Goal: Task Accomplishment & Management: Complete application form

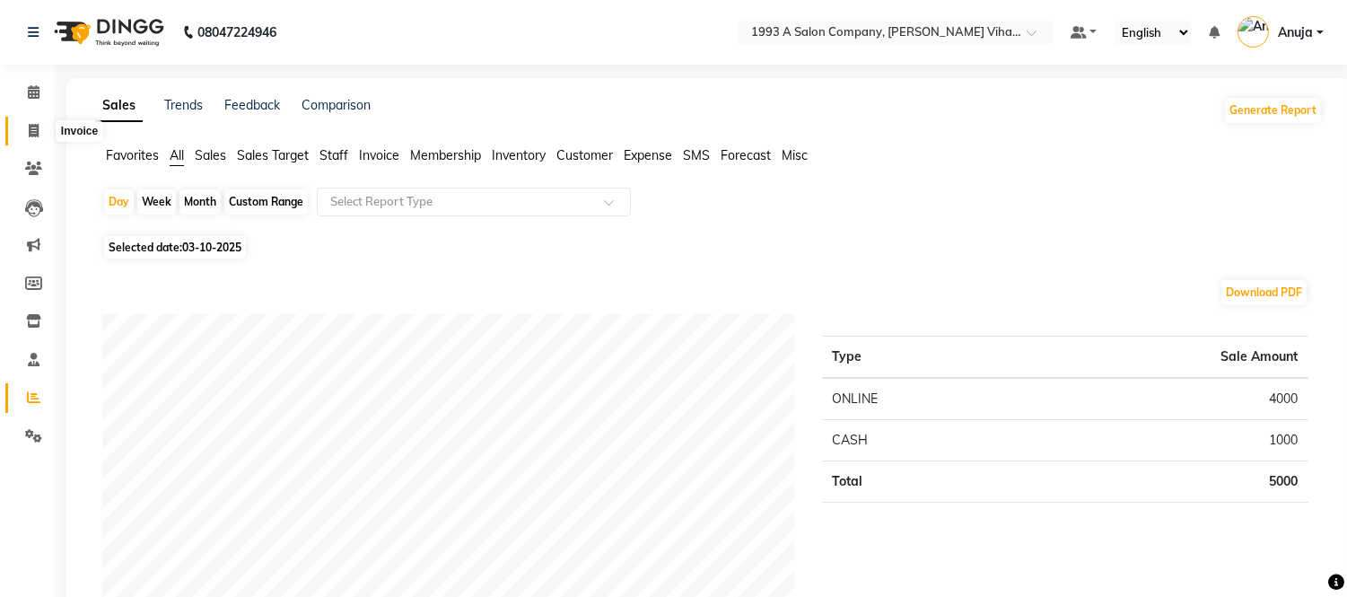
click at [34, 124] on icon at bounding box center [34, 130] width 10 height 13
select select "service"
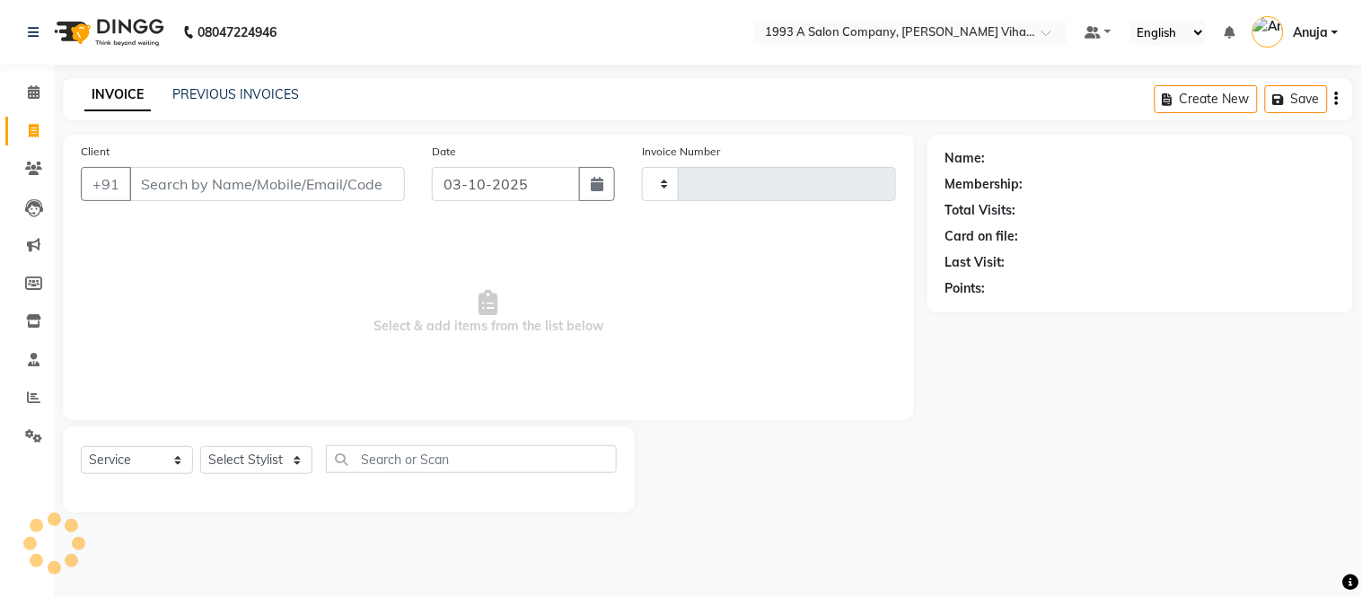
type input "1464"
select select "4955"
click at [29, 163] on icon at bounding box center [33, 168] width 17 height 13
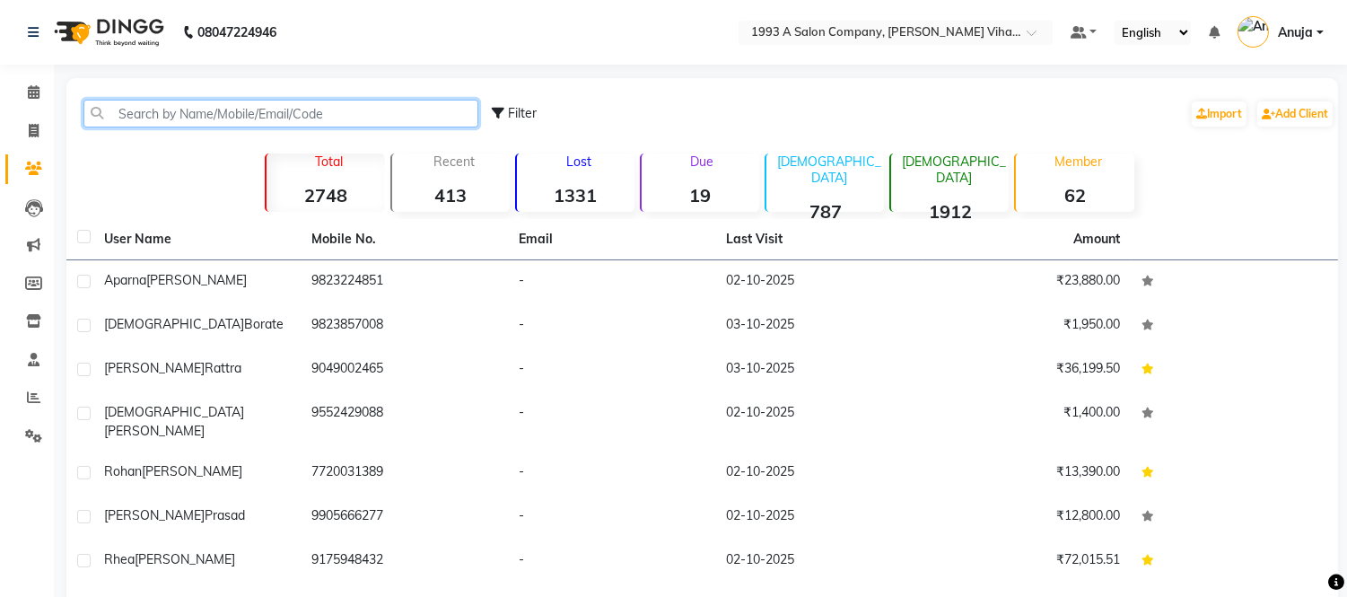
click at [162, 111] on input "text" at bounding box center [280, 114] width 395 height 28
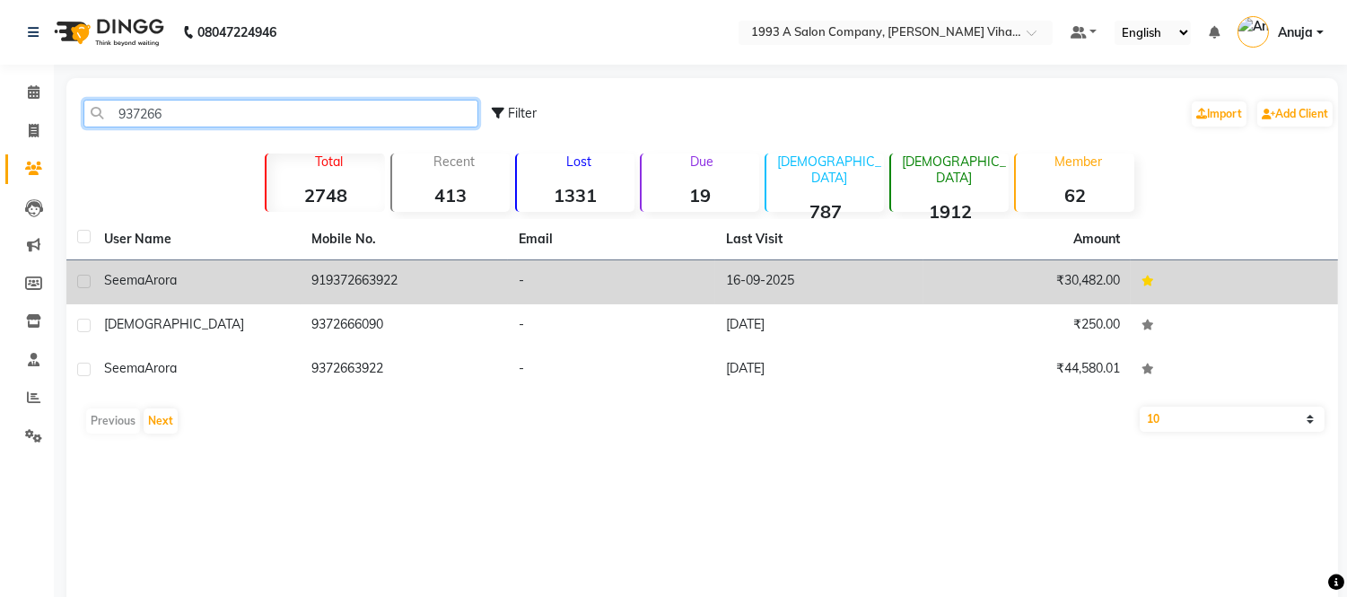
type input "937266"
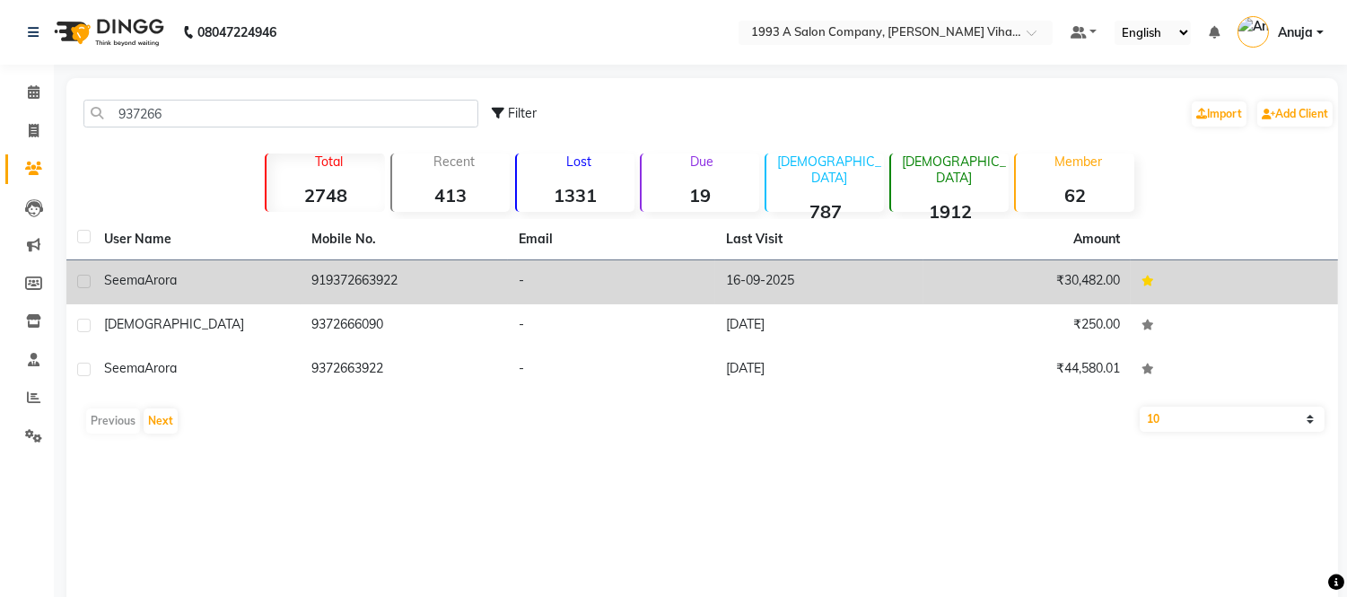
click at [346, 289] on td "919372663922" at bounding box center [404, 282] width 207 height 44
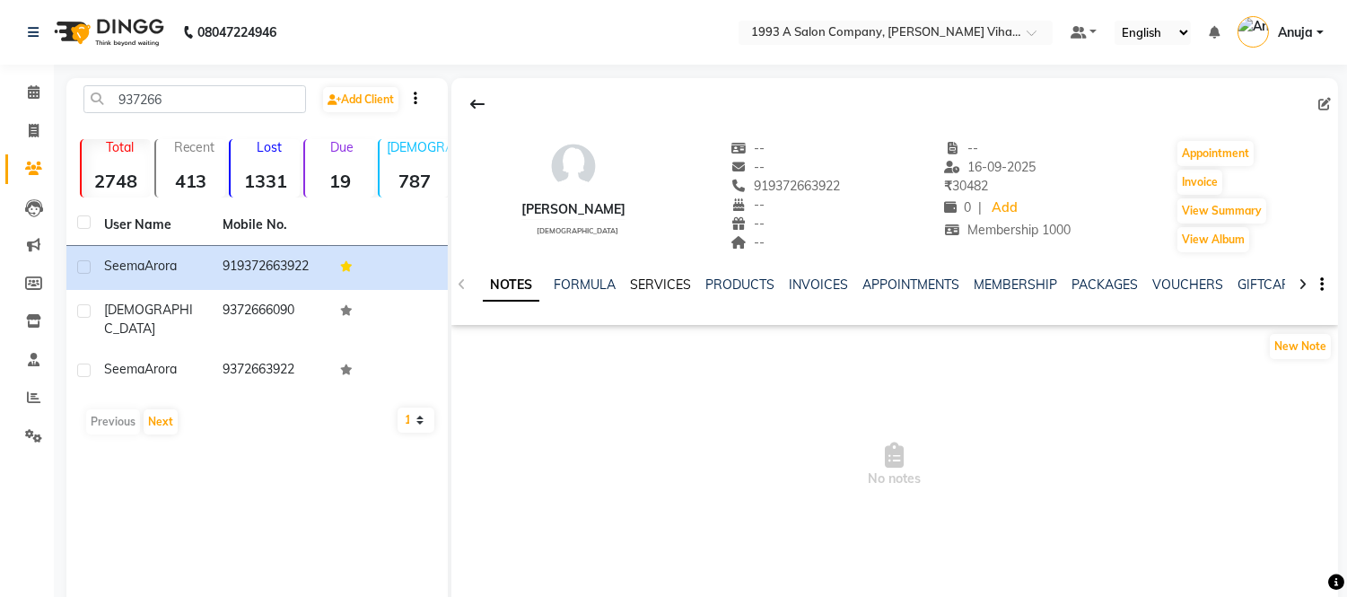
click at [642, 291] on link "SERVICES" at bounding box center [660, 284] width 61 height 16
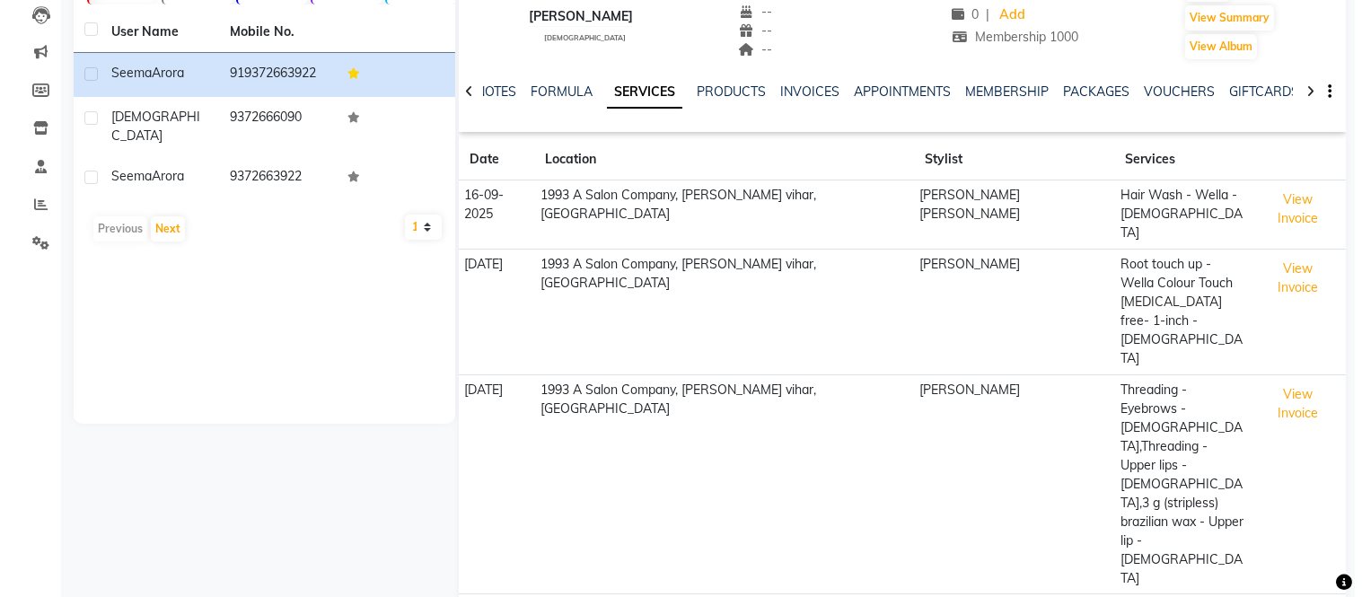
scroll to position [199, 0]
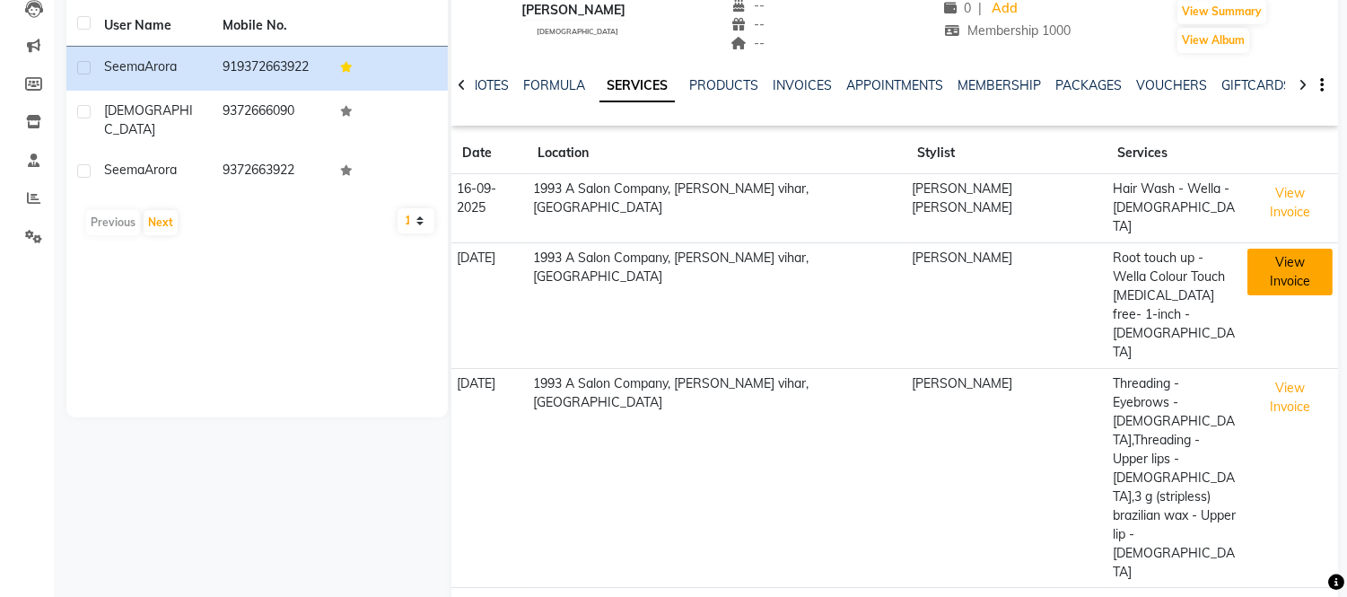
click at [1248, 249] on button "View Invoice" at bounding box center [1290, 272] width 85 height 47
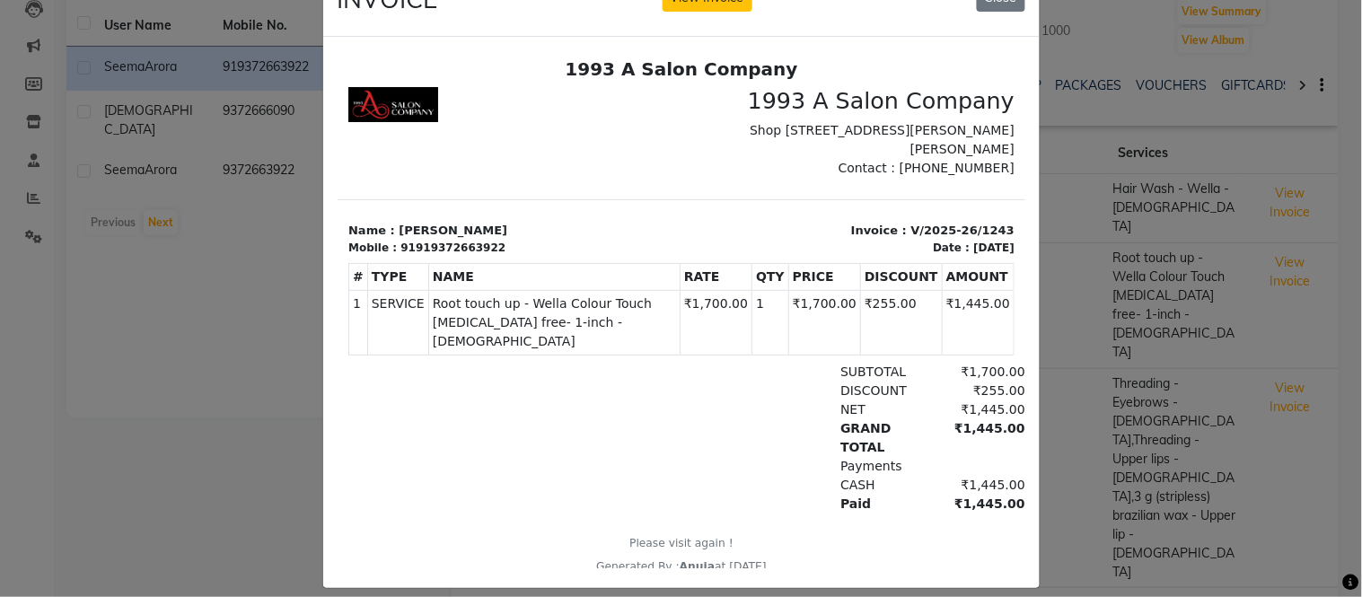
scroll to position [87, 0]
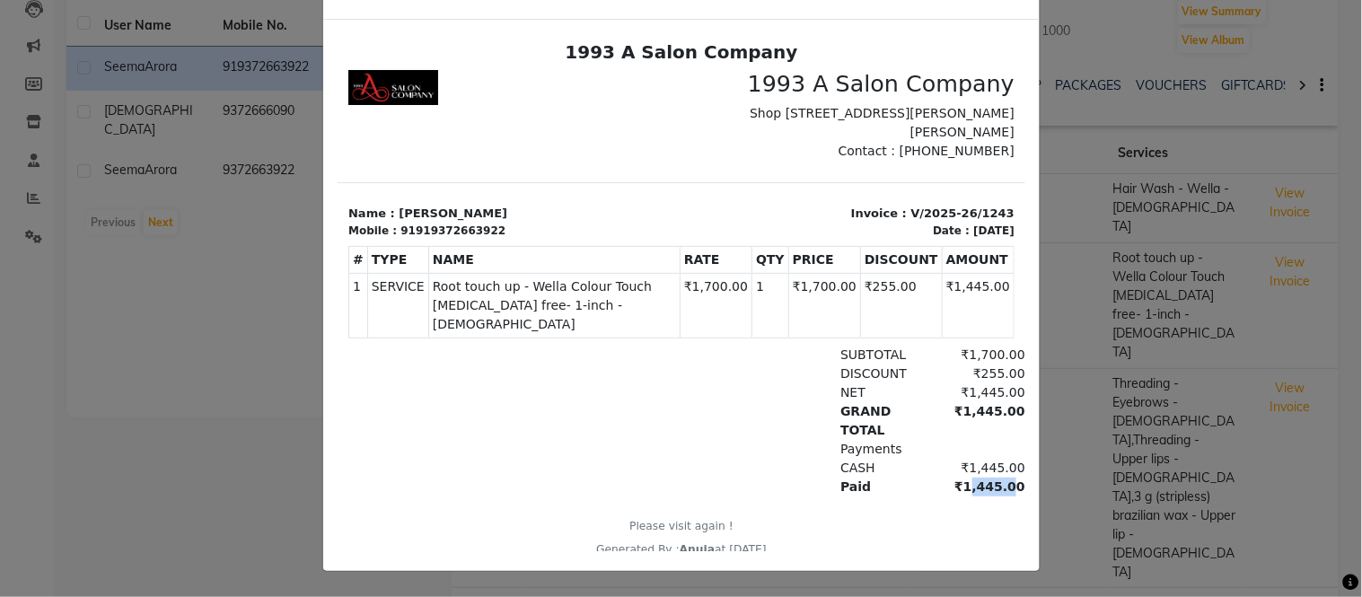
drag, startPoint x: 941, startPoint y: 491, endPoint x: 975, endPoint y: 494, distance: 34.2
click at [976, 493] on div "₹1,445.00" at bounding box center [975, 486] width 98 height 19
click at [957, 505] on div "1993 A Salon Company 1993 A Salon Company Shop No.1 & 2, Ground Floor, Crystal …" at bounding box center [681, 298] width 688 height 517
click at [951, 489] on div "₹1,445.00" at bounding box center [975, 486] width 98 height 19
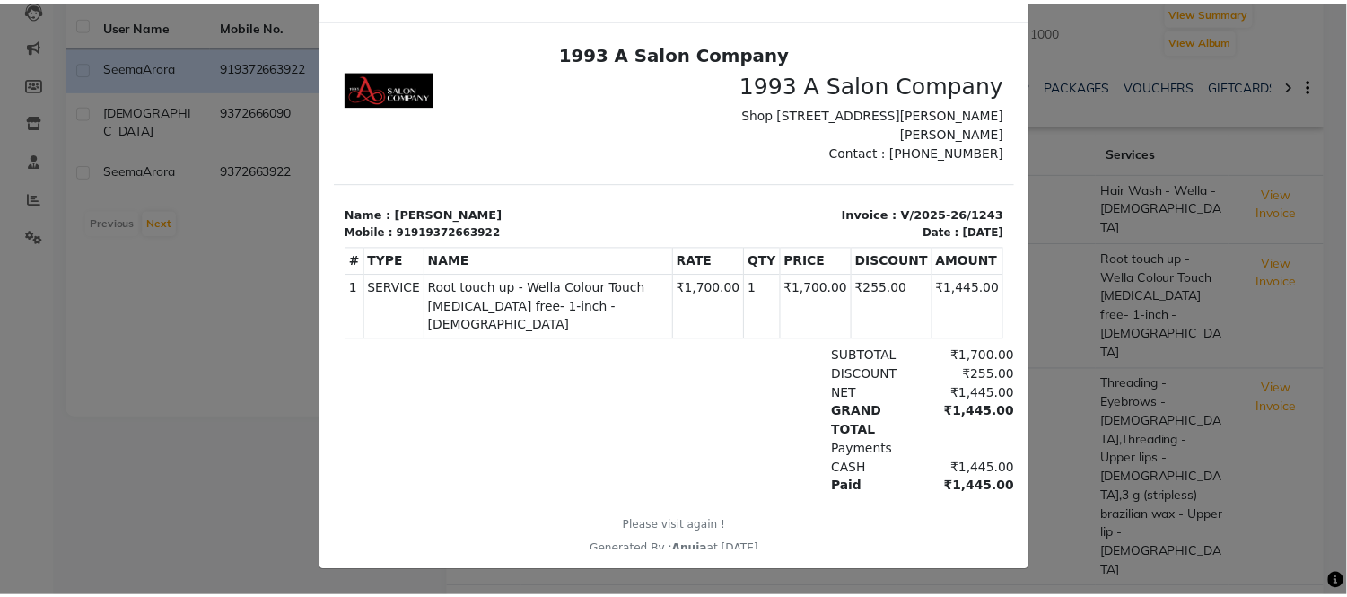
scroll to position [0, 0]
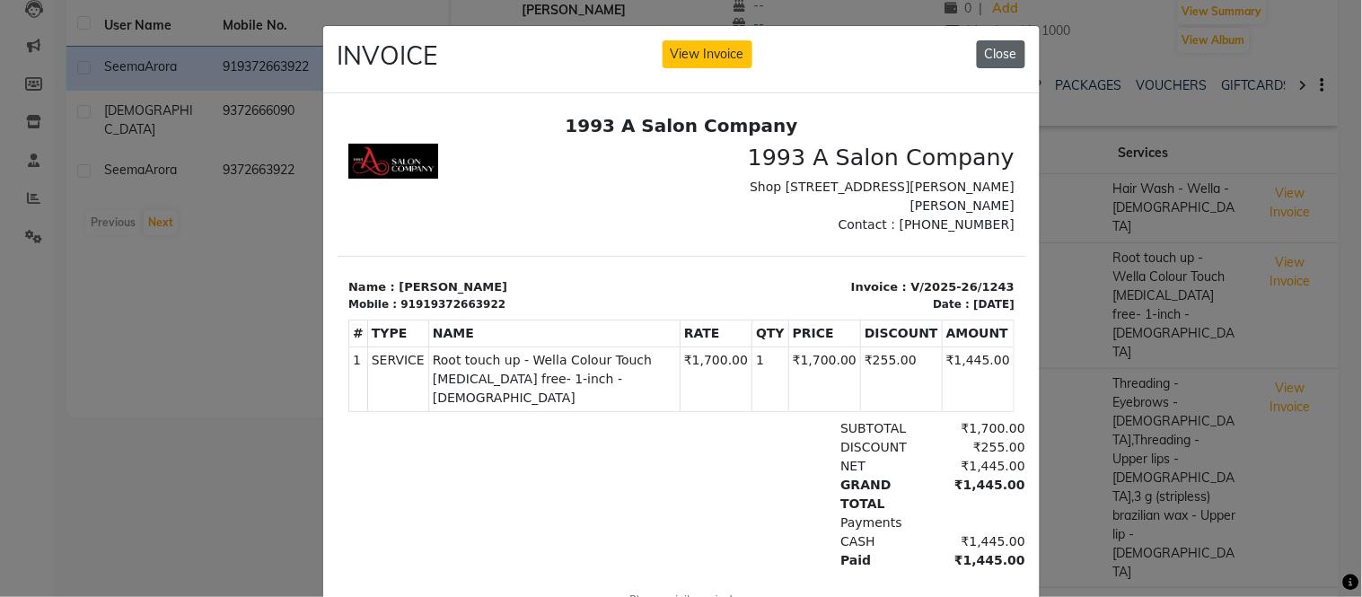
click at [1007, 50] on button "Close" at bounding box center [1001, 54] width 48 height 28
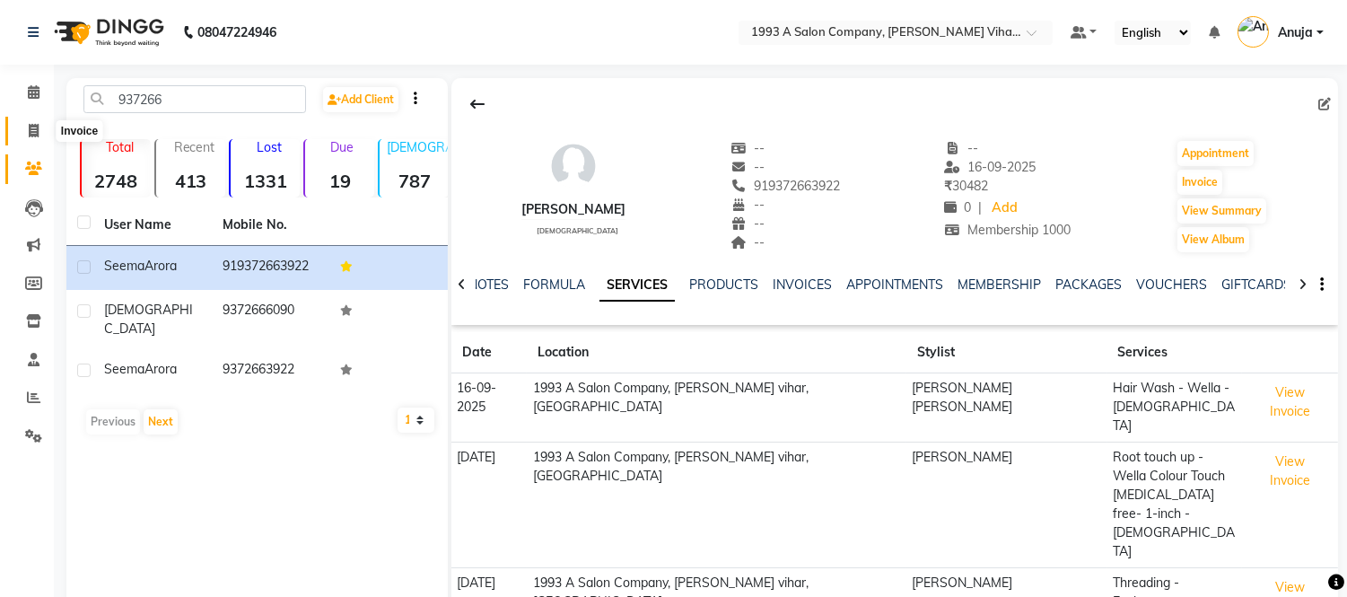
click at [25, 124] on span at bounding box center [33, 131] width 31 height 21
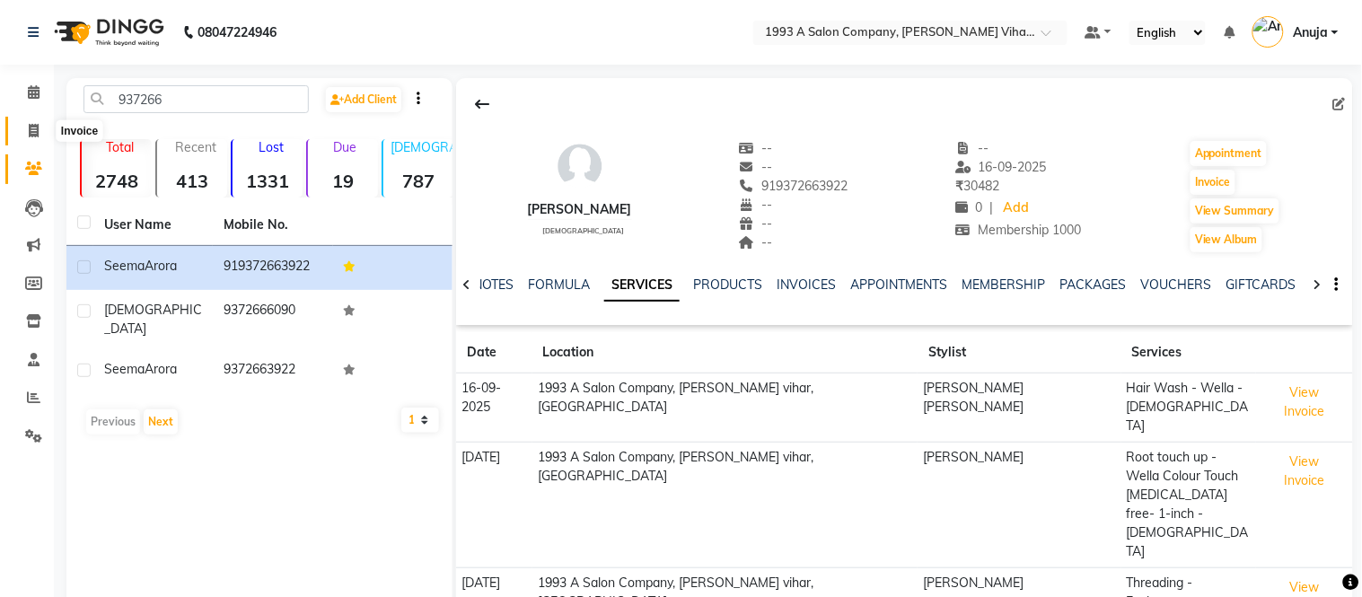
select select "4955"
select select "service"
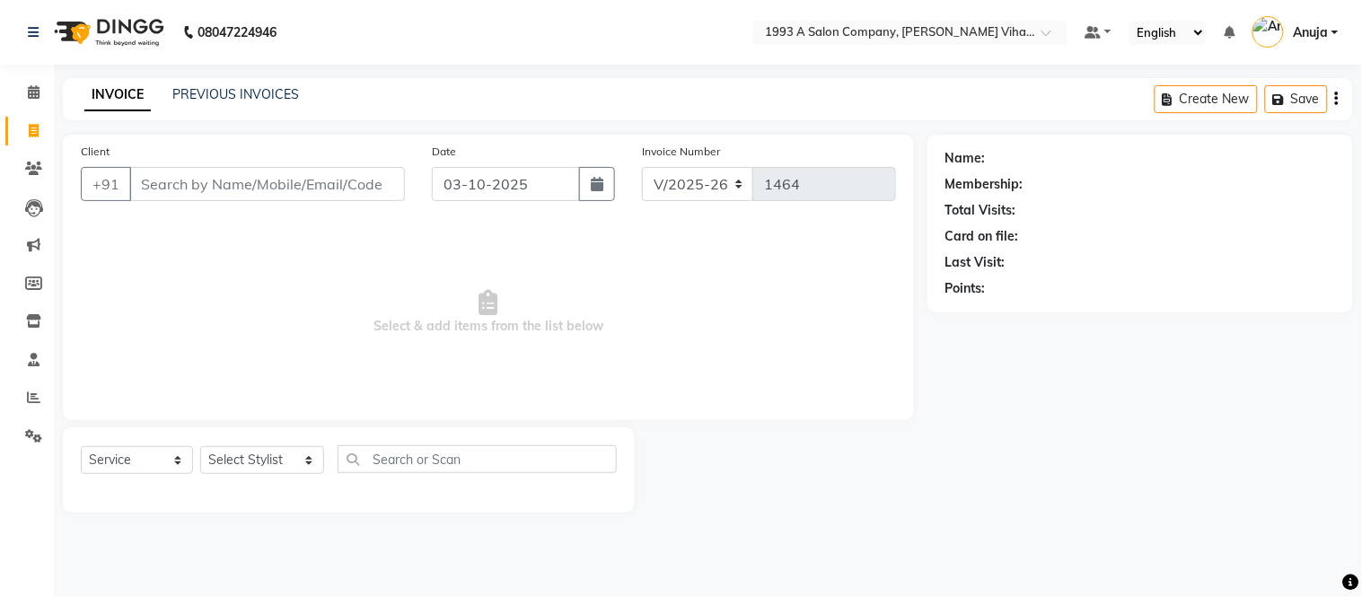
click at [279, 192] on input "Client" at bounding box center [267, 184] width 276 height 34
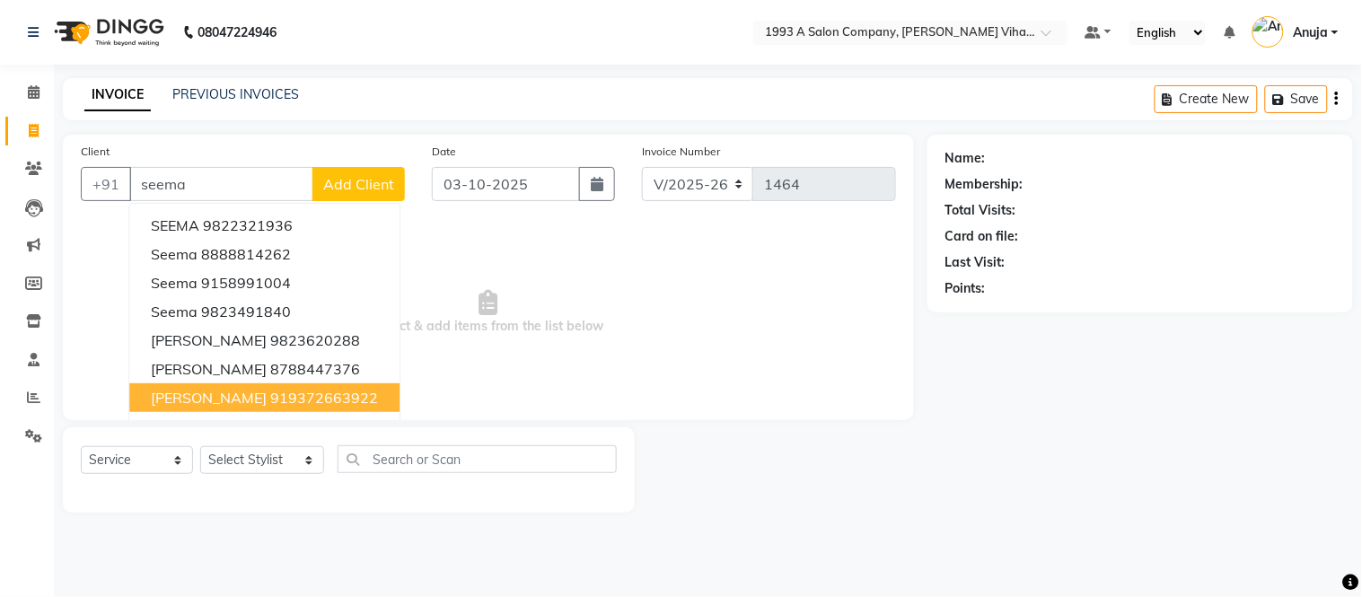
click at [270, 393] on ngb-highlight "919372663922" at bounding box center [324, 398] width 108 height 18
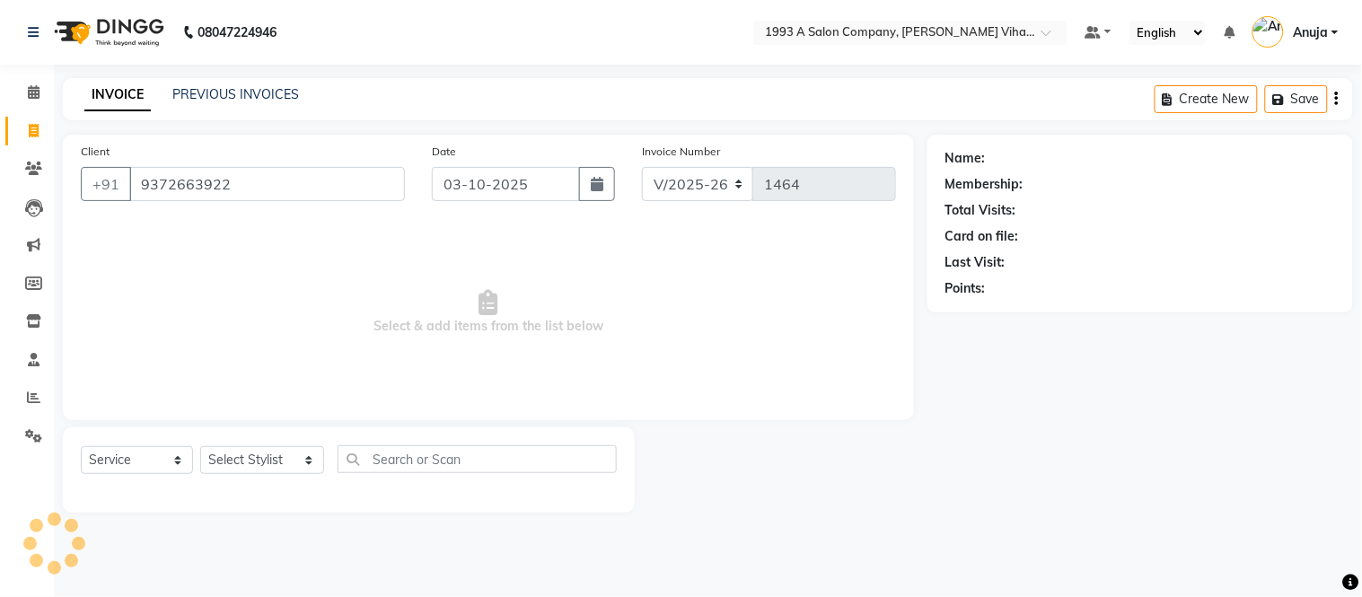
type input "9372663922"
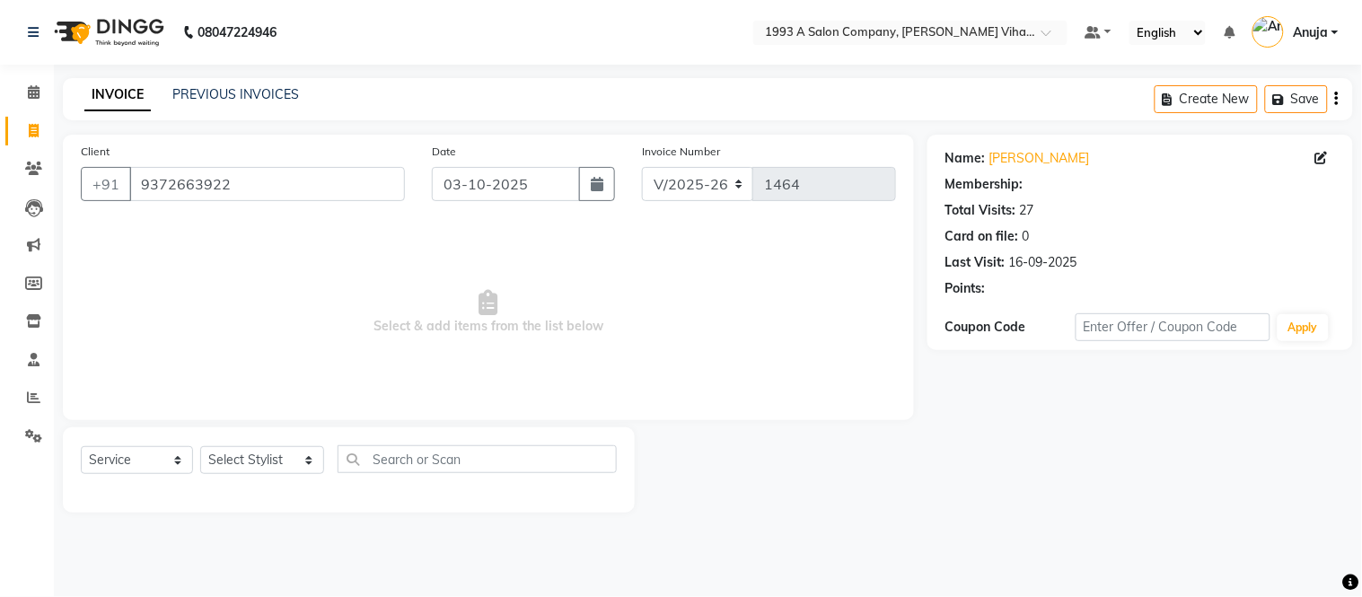
select select "1: Object"
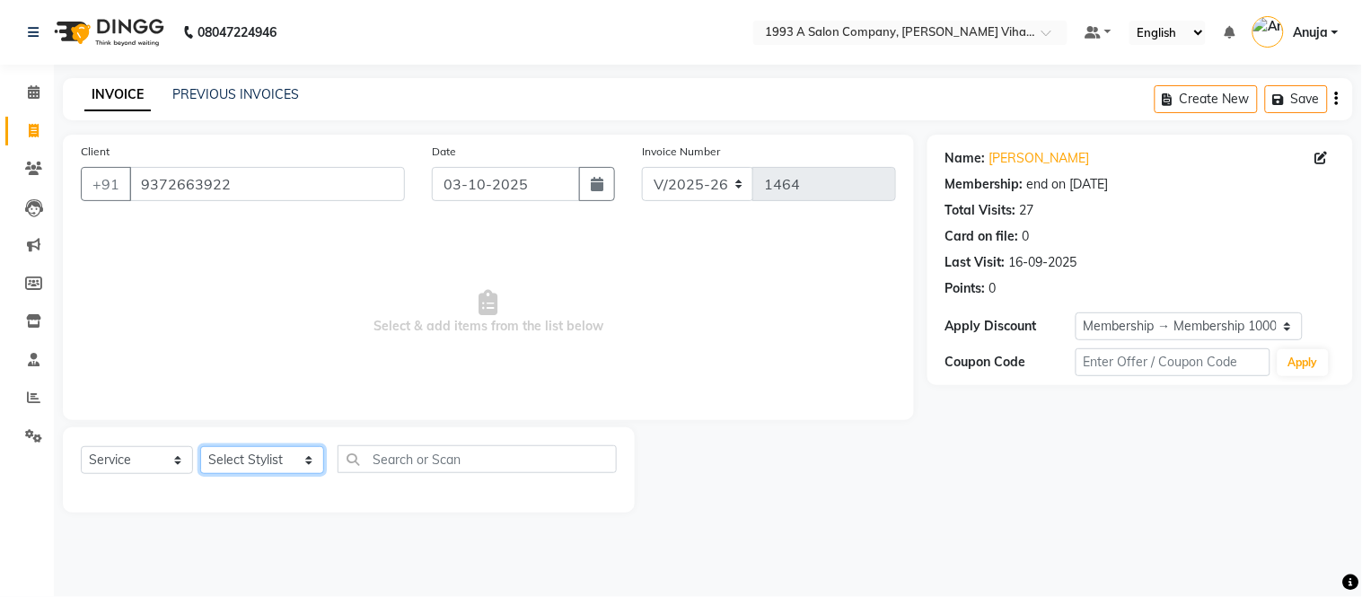
click at [241, 465] on select "Select Stylist Anuja Arpita Landge Bhakti Chetan Ambekar Krushna Mayur Shanti P…" at bounding box center [262, 460] width 124 height 28
select select "71067"
click at [200, 447] on select "Select Stylist Anuja Arpita Landge Bhakti Chetan Ambekar Krushna Mayur Shanti P…" at bounding box center [262, 460] width 124 height 28
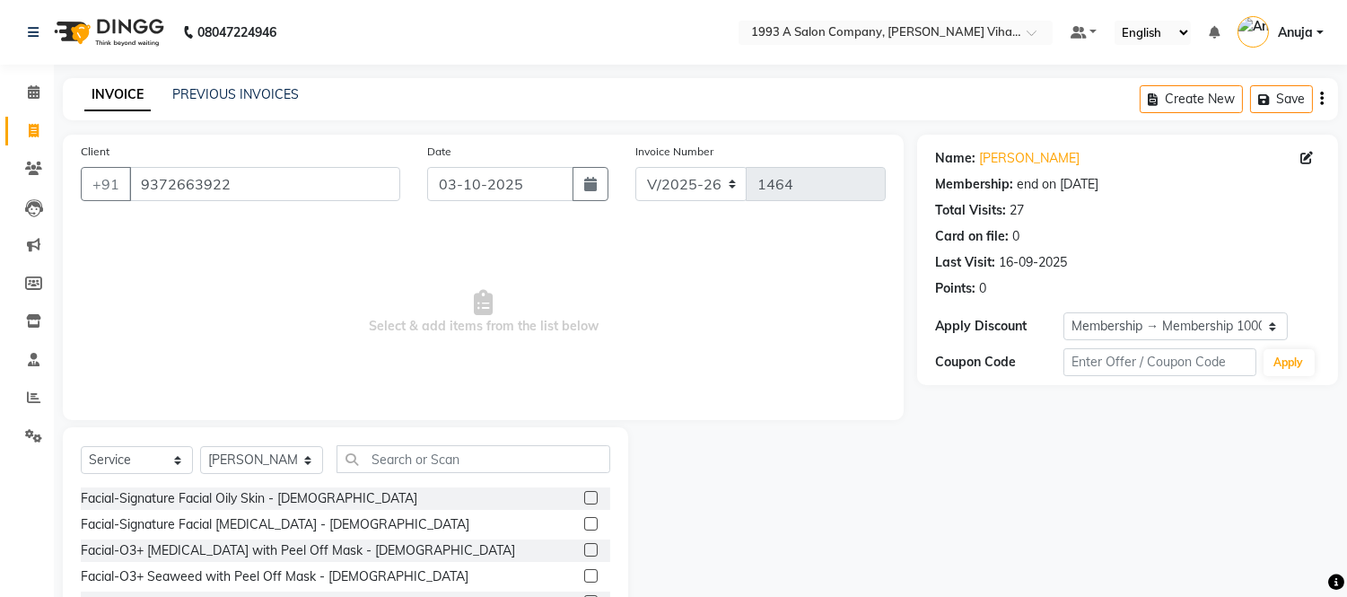
click at [494, 443] on div "Select Service Product Membership Package Voucher Prepaid Gift Card Select Styl…" at bounding box center [345, 559] width 565 height 265
click at [491, 461] on input "text" at bounding box center [474, 459] width 274 height 28
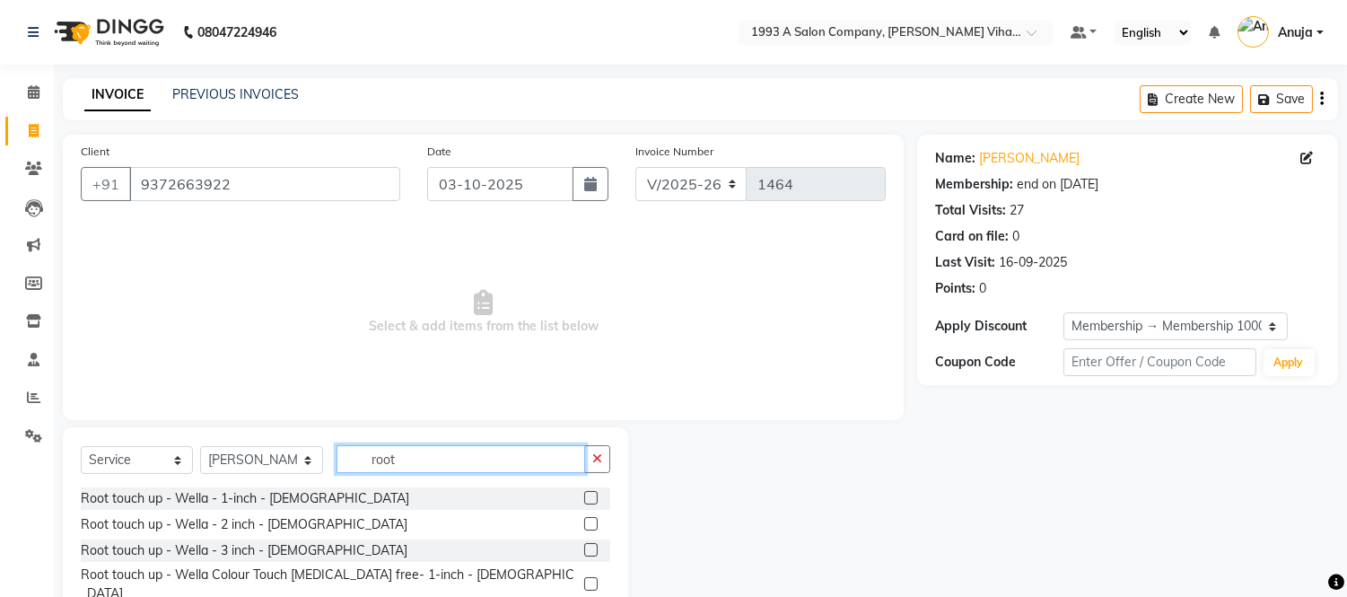
type input "root"
click at [588, 577] on label at bounding box center [590, 583] width 13 height 13
click at [588, 579] on input "checkbox" at bounding box center [590, 585] width 12 height 12
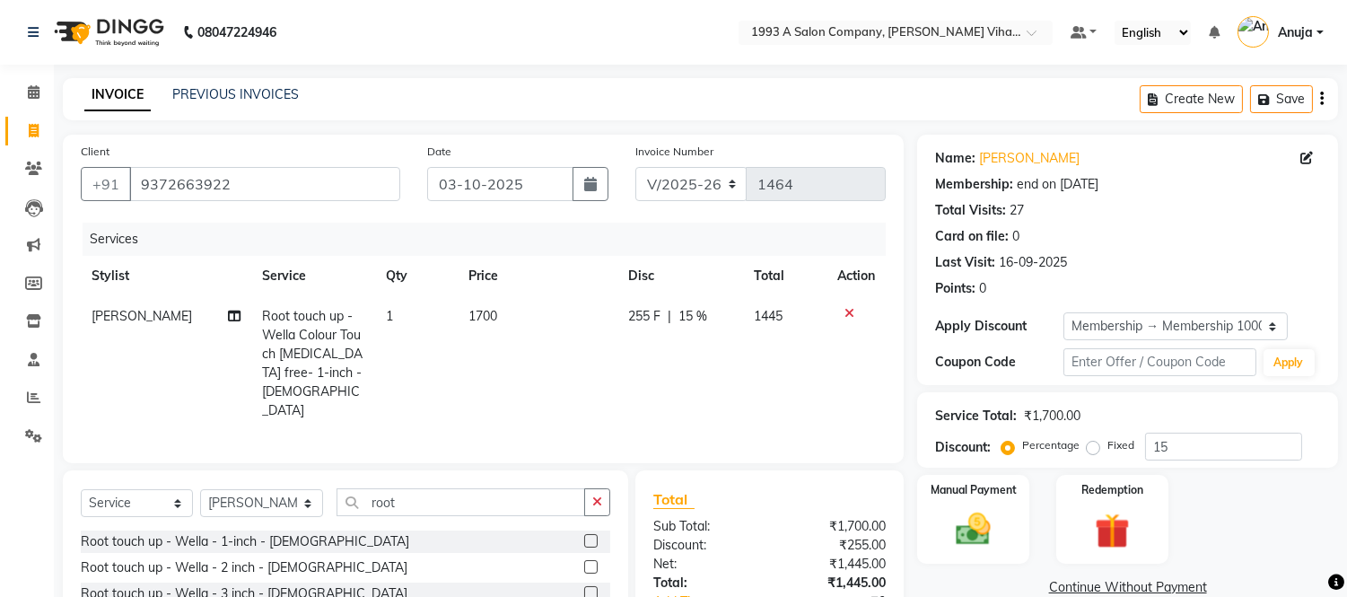
checkbox input "false"
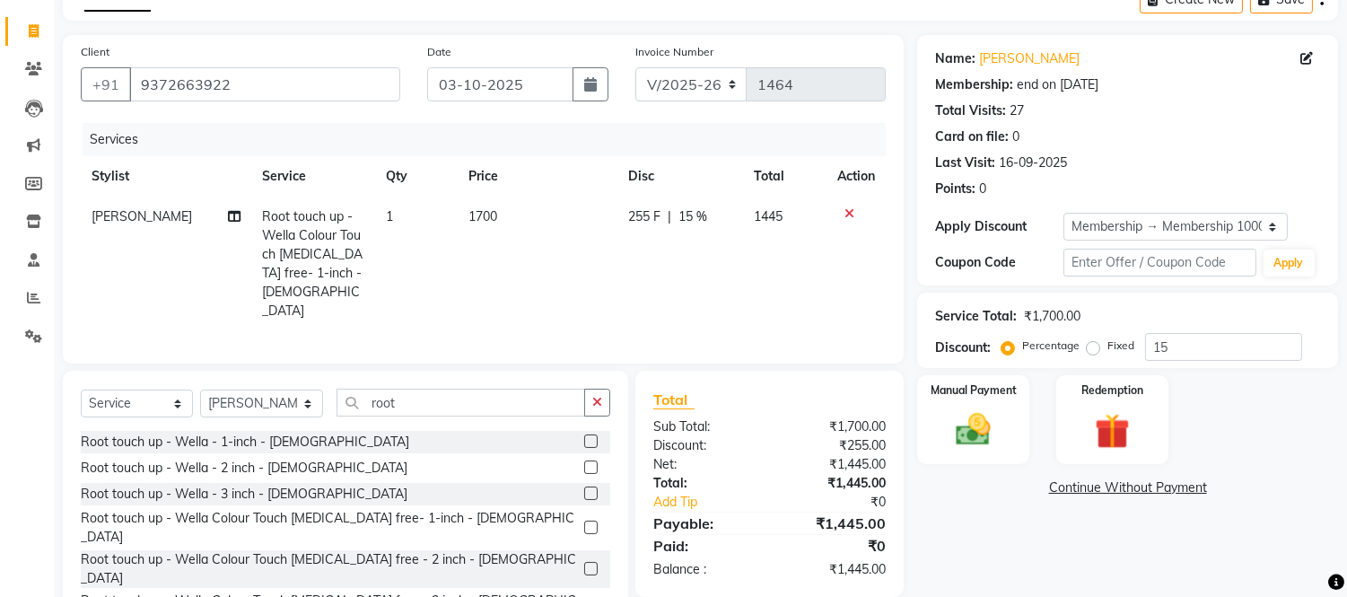
scroll to position [118, 0]
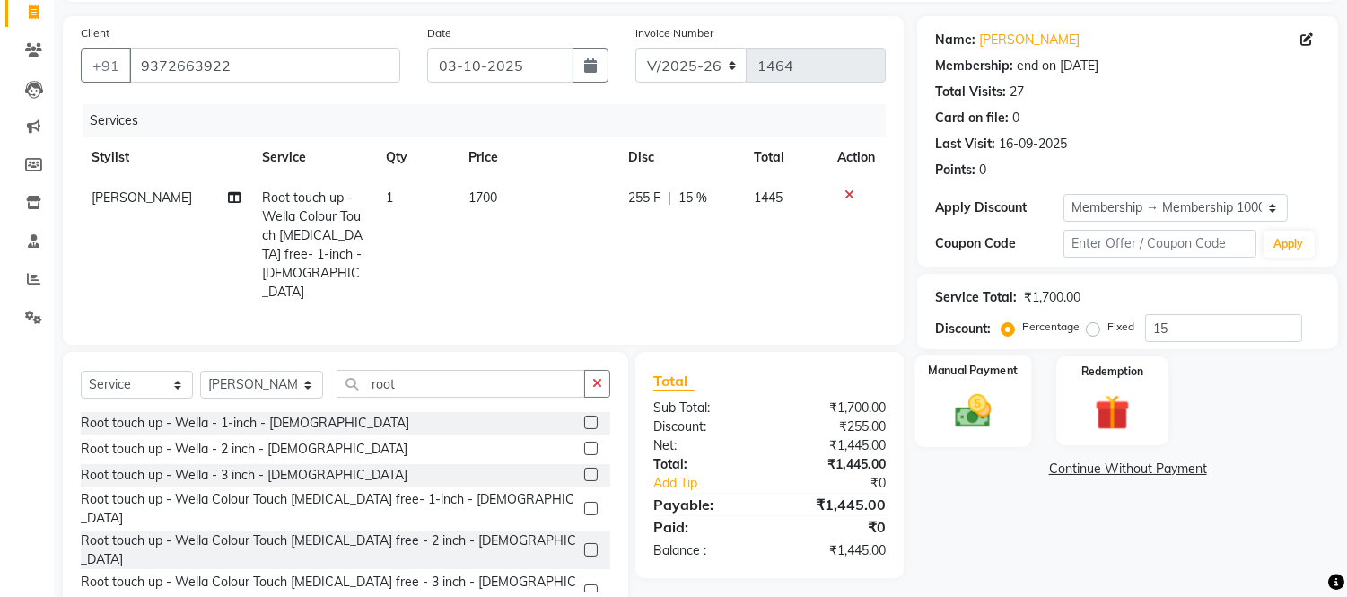
click at [979, 416] on img at bounding box center [973, 411] width 59 height 42
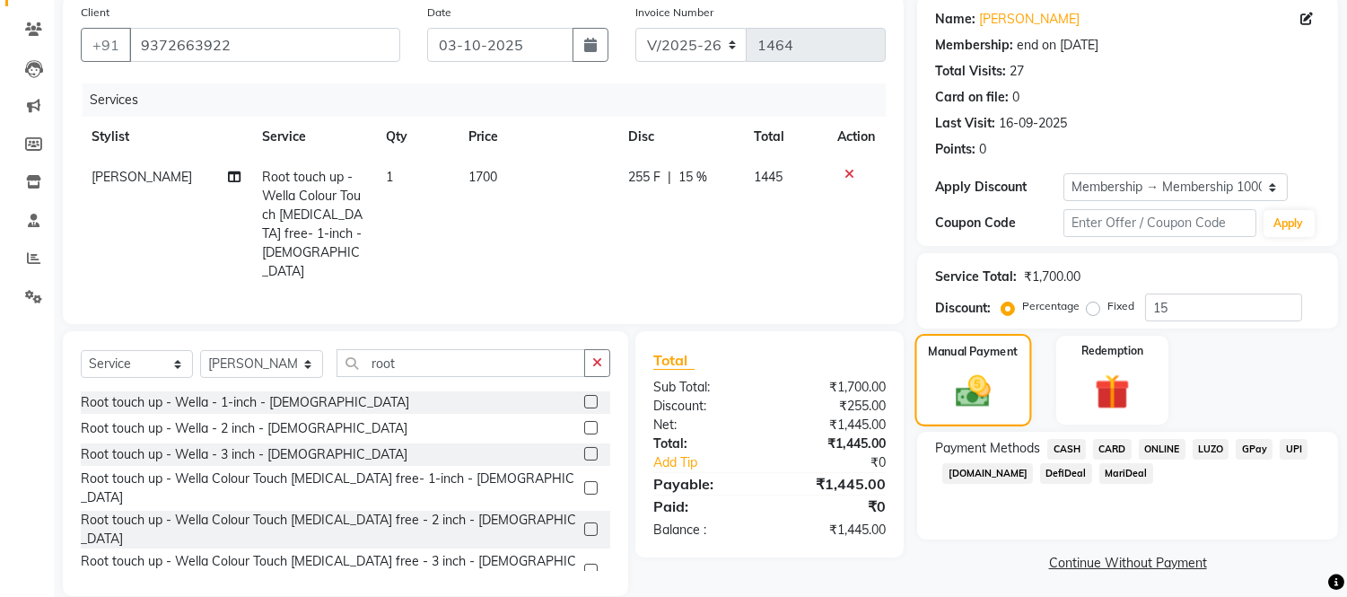
scroll to position [145, 0]
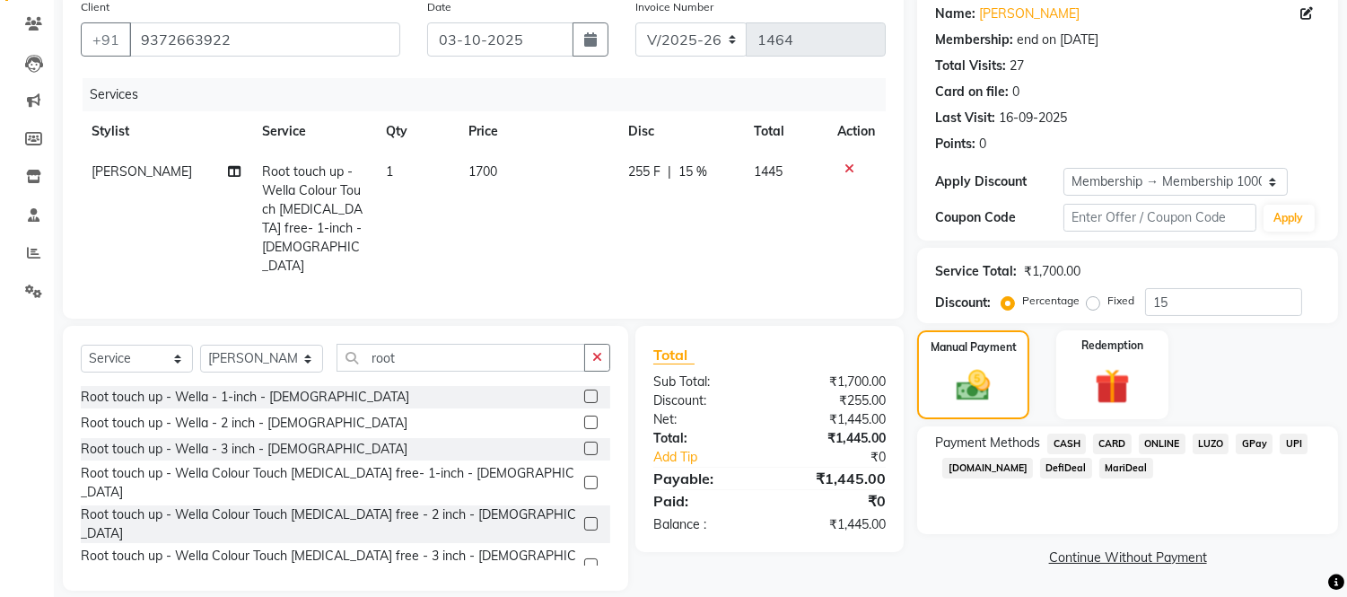
click at [1057, 442] on span "CASH" at bounding box center [1066, 444] width 39 height 21
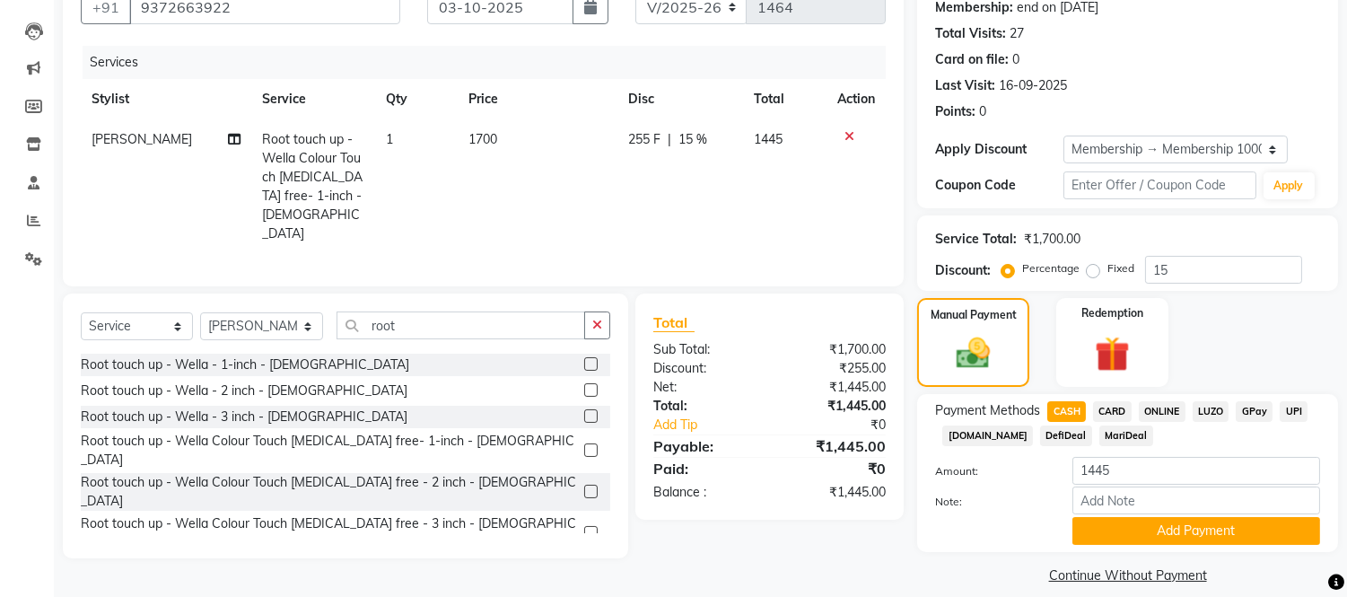
scroll to position [195, 0]
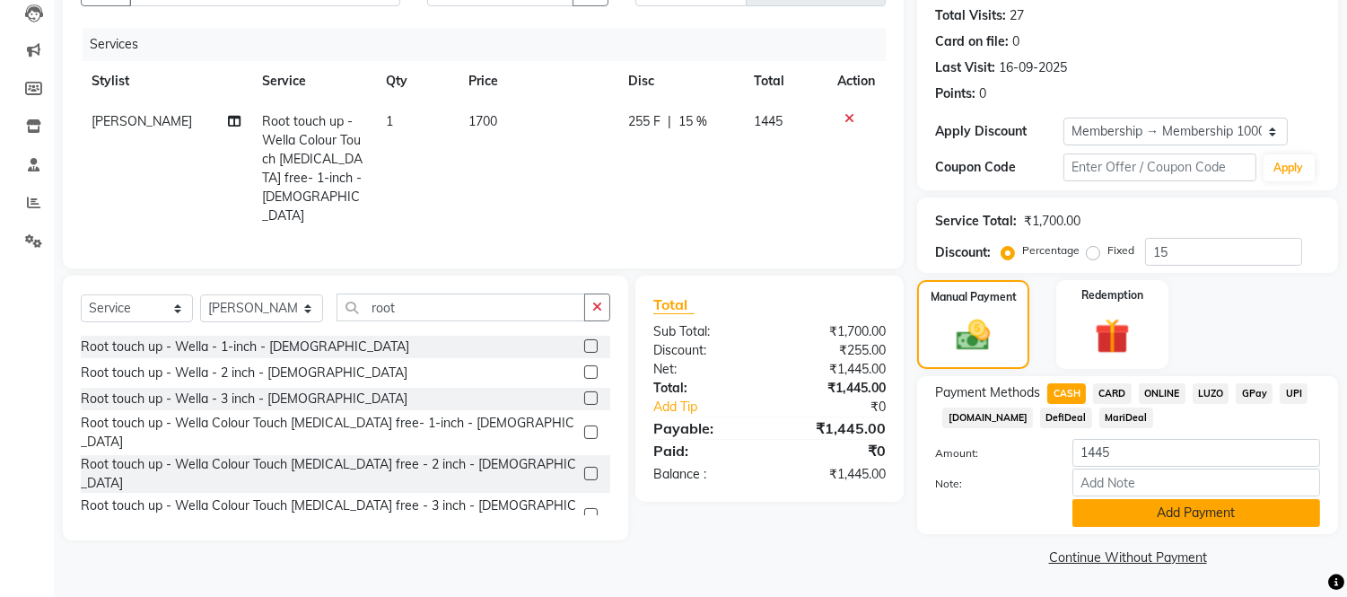
click at [1156, 513] on button "Add Payment" at bounding box center [1197, 513] width 248 height 28
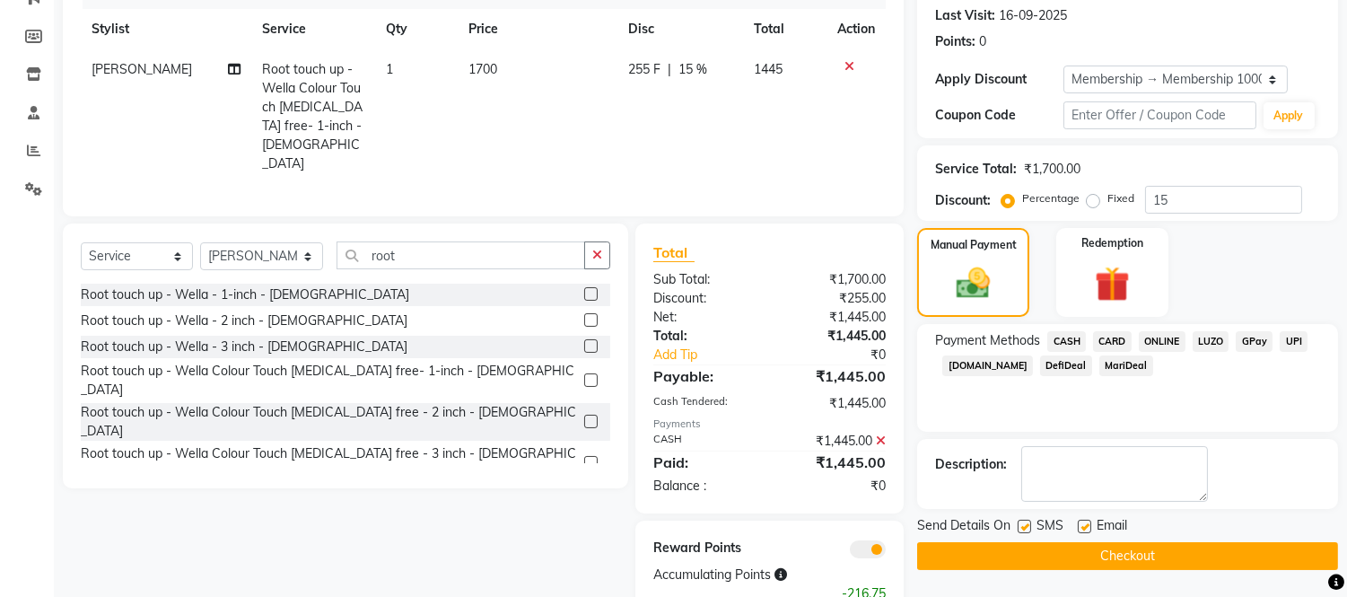
scroll to position [275, 0]
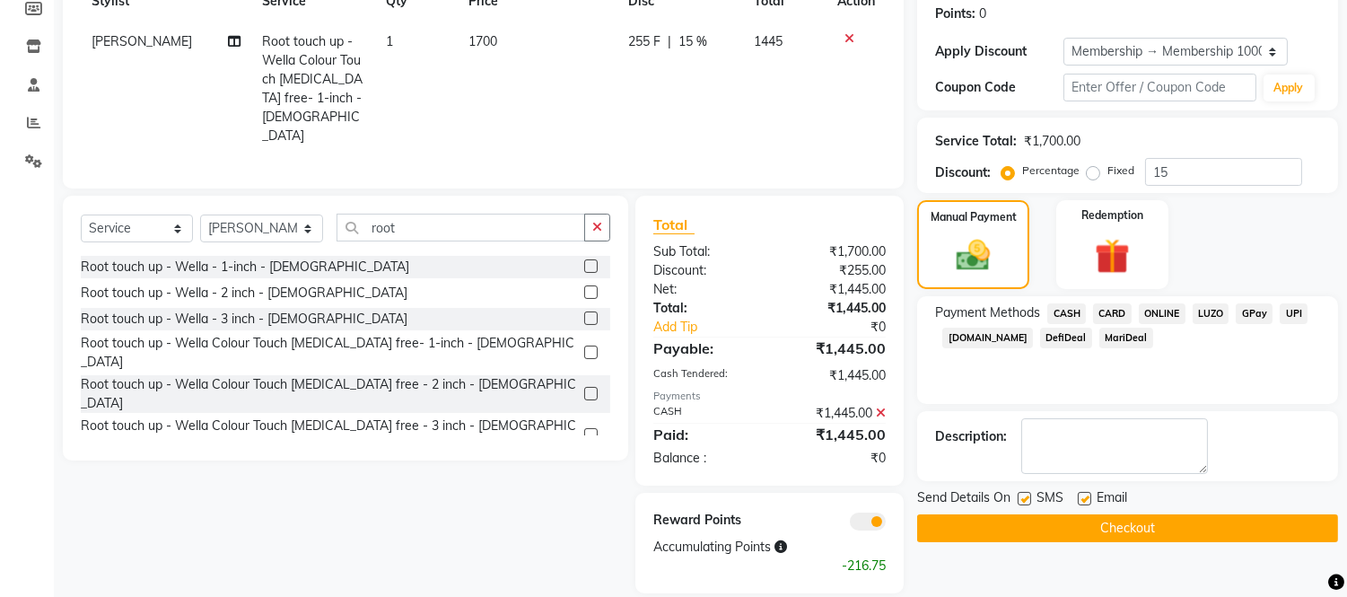
click at [1019, 500] on label at bounding box center [1024, 498] width 13 height 13
click at [1019, 500] on input "checkbox" at bounding box center [1024, 500] width 12 height 12
checkbox input "false"
click at [1075, 496] on div "SMS" at bounding box center [1048, 499] width 60 height 22
click at [1078, 497] on label at bounding box center [1084, 498] width 13 height 13
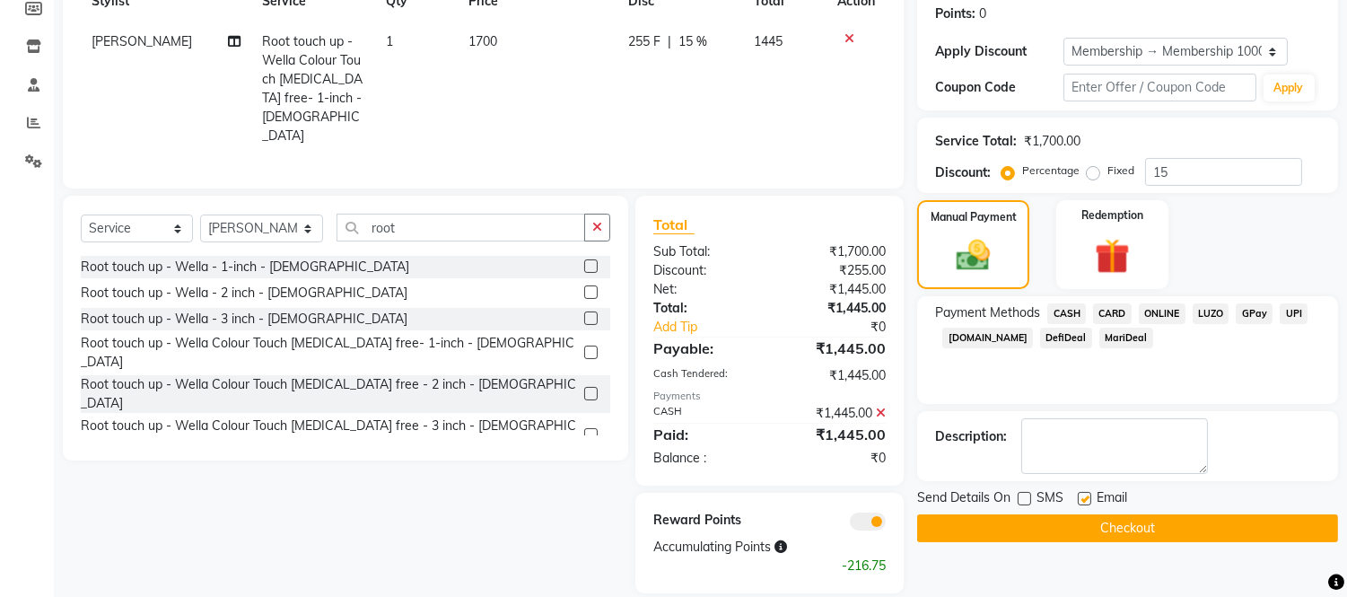
click at [1078, 497] on input "checkbox" at bounding box center [1084, 500] width 12 height 12
checkbox input "false"
click at [1079, 531] on button "Checkout" at bounding box center [1127, 528] width 421 height 28
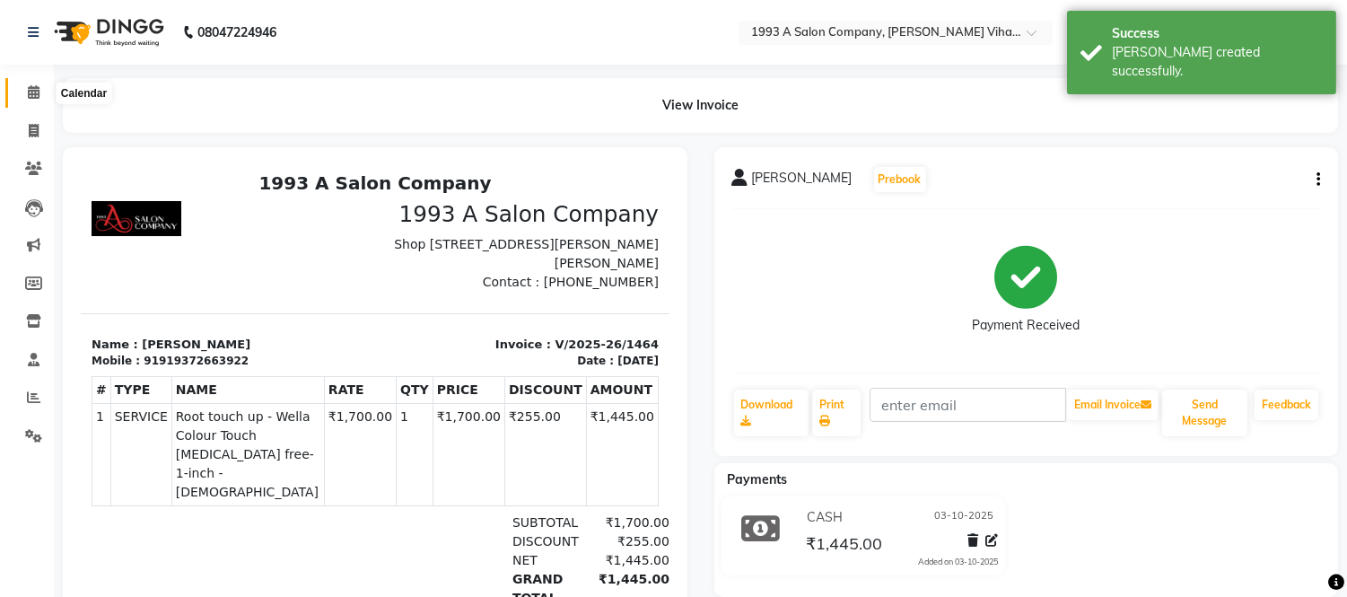
click at [36, 88] on icon at bounding box center [34, 91] width 12 height 13
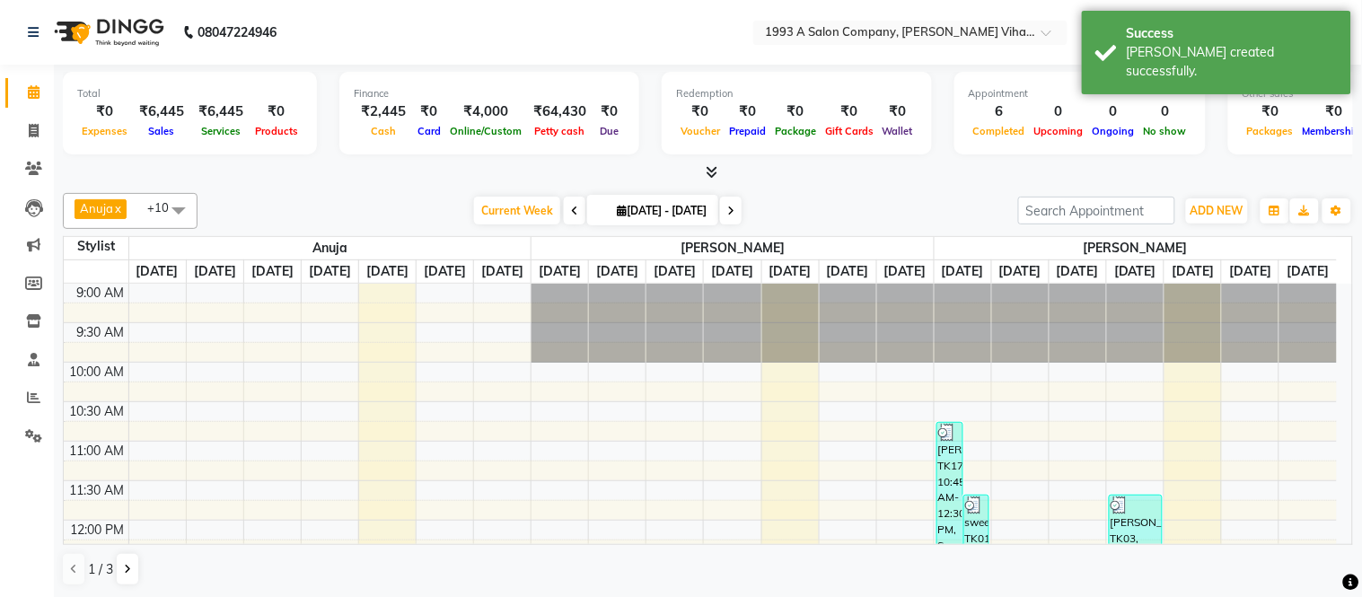
click at [714, 167] on icon at bounding box center [711, 171] width 12 height 13
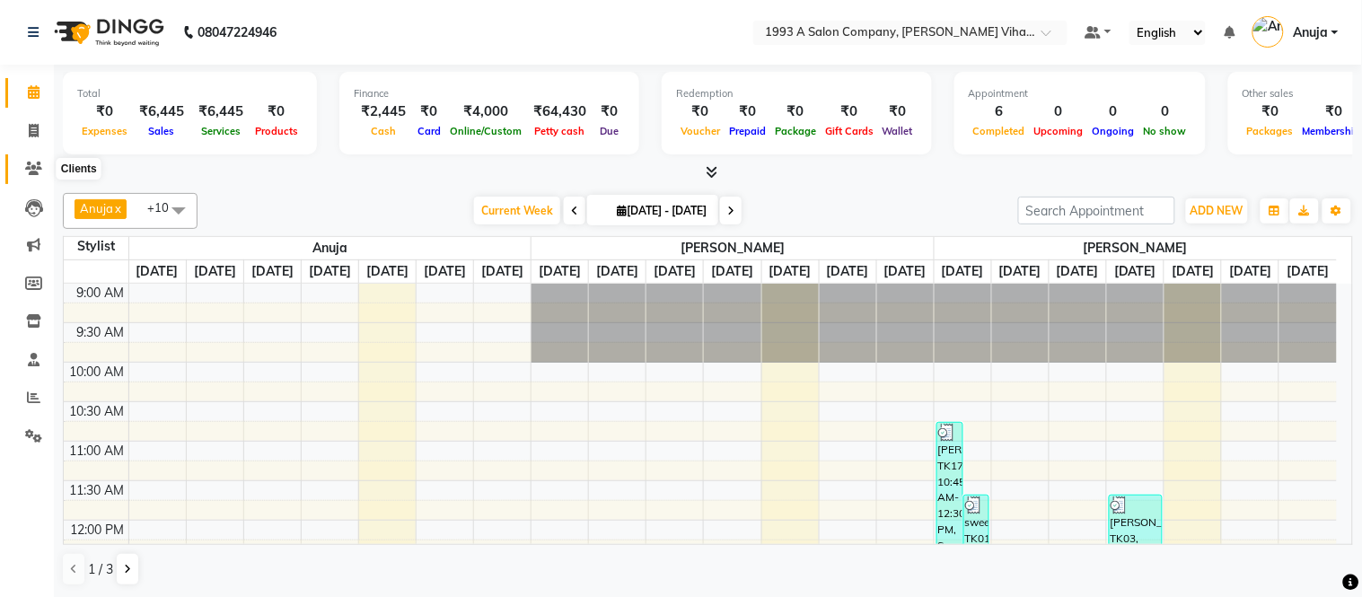
click at [34, 162] on icon at bounding box center [33, 168] width 17 height 13
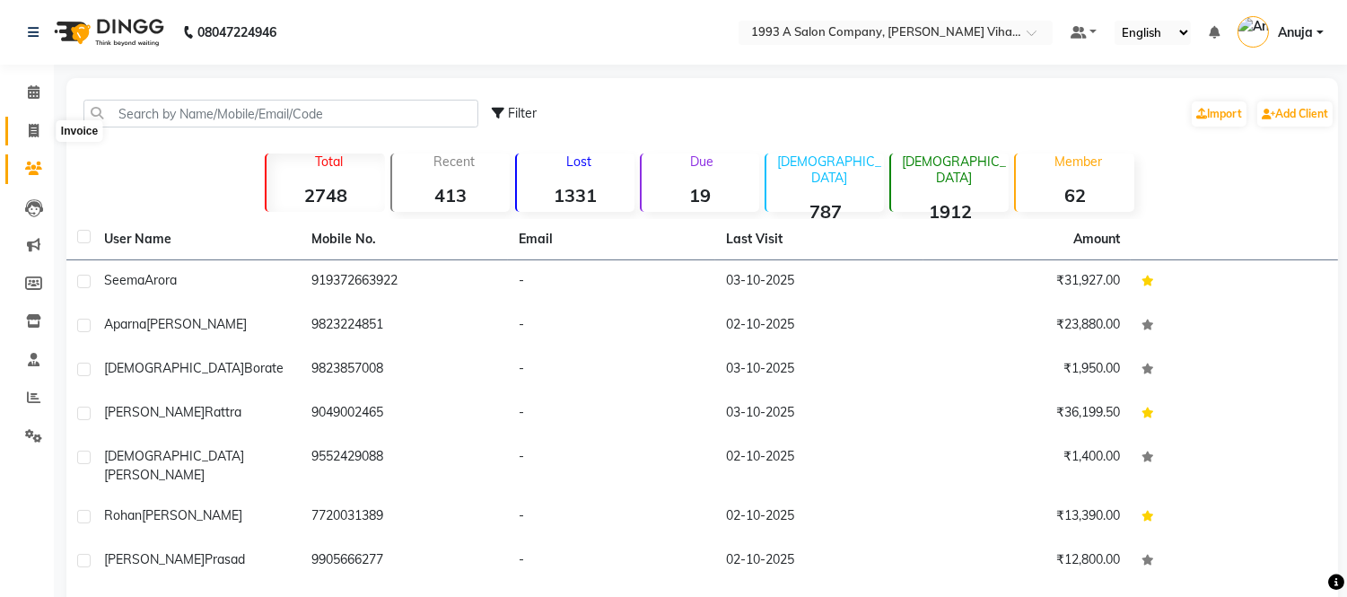
drag, startPoint x: 28, startPoint y: 127, endPoint x: 63, endPoint y: 144, distance: 38.6
click at [30, 129] on icon at bounding box center [34, 130] width 10 height 13
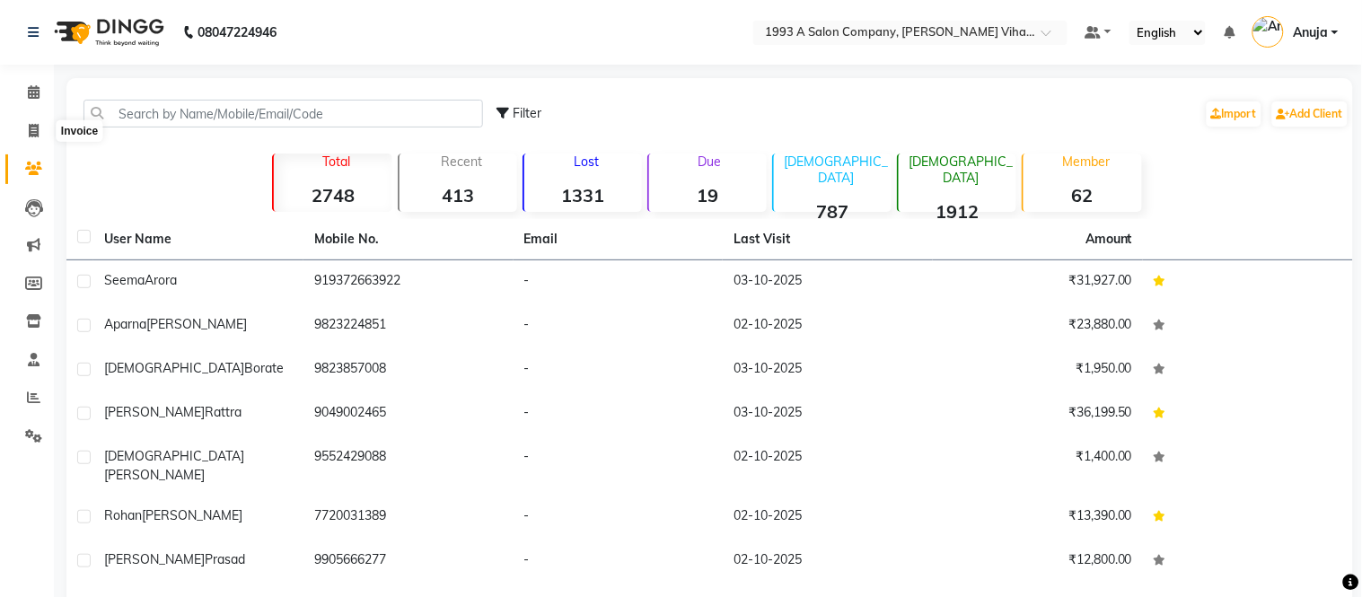
select select "4955"
select select "service"
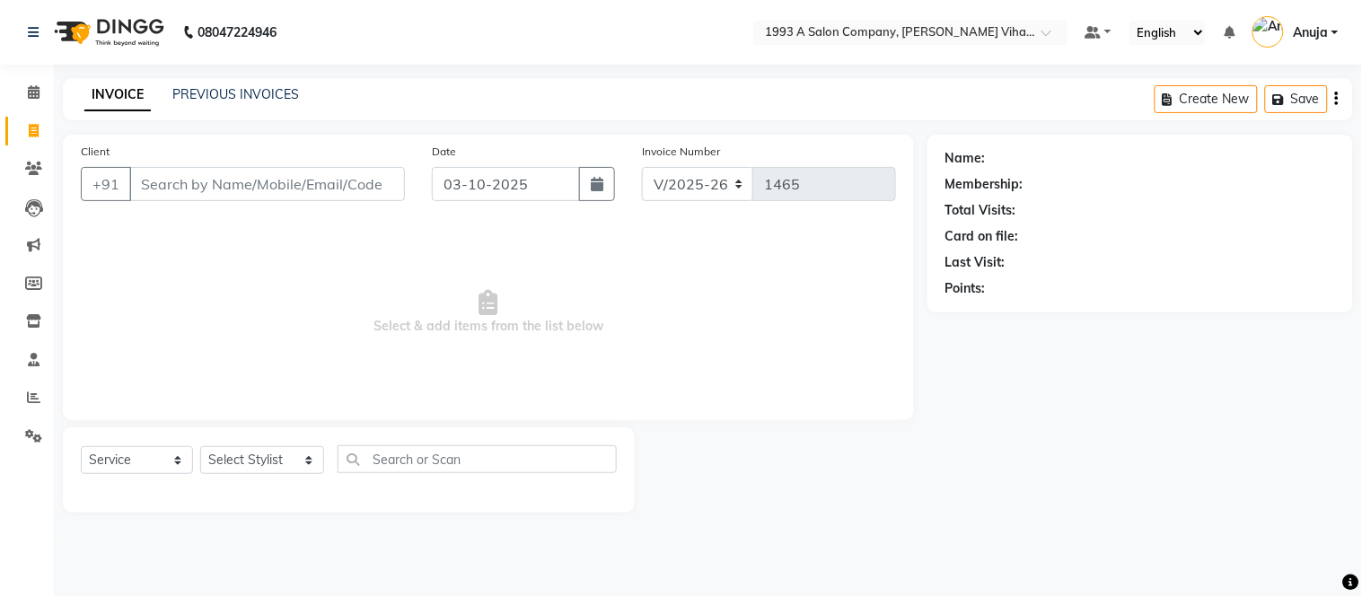
drag, startPoint x: 381, startPoint y: 171, endPoint x: 398, endPoint y: 183, distance: 19.9
click at [397, 183] on input "Client" at bounding box center [267, 184] width 276 height 34
click at [387, 183] on input "Client" at bounding box center [267, 184] width 276 height 34
